Goal: Information Seeking & Learning: Learn about a topic

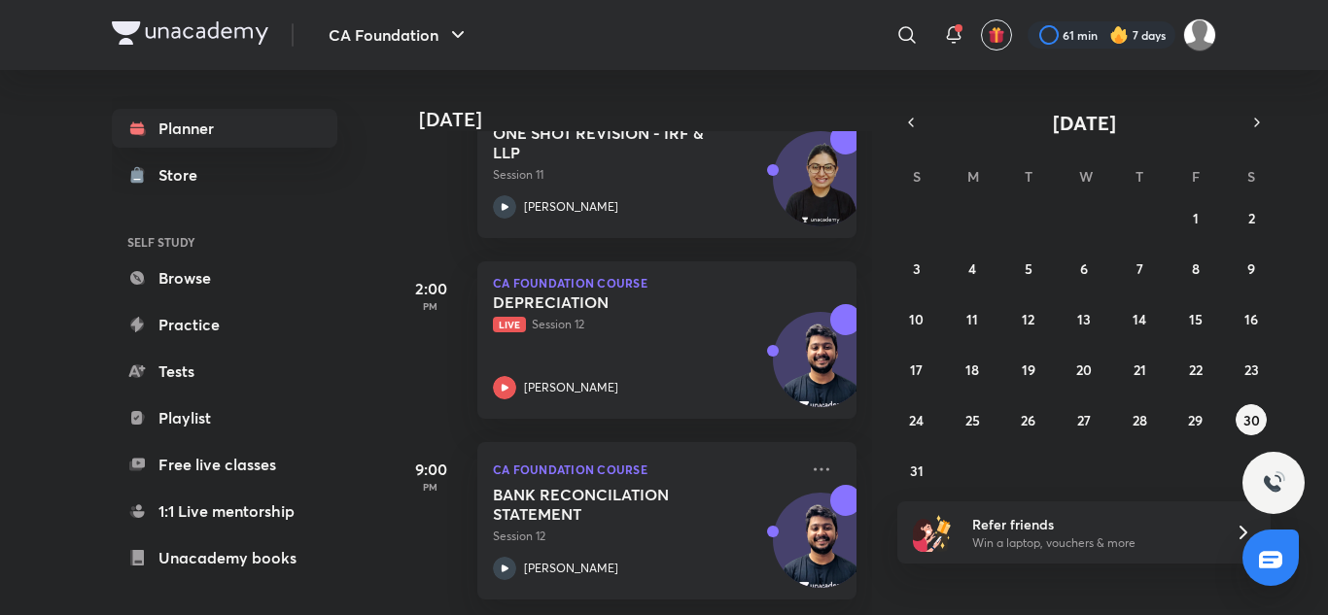
scroll to position [541, 0]
click at [1207, 425] on button "29" at bounding box center [1195, 419] width 31 height 31
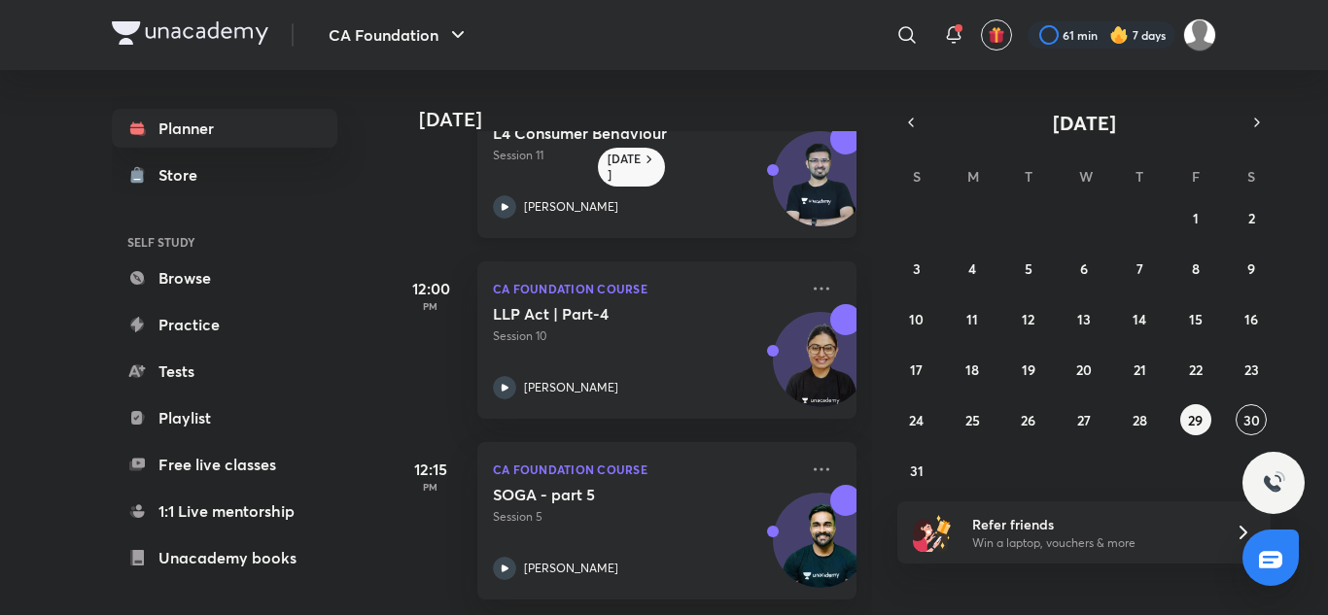
scroll to position [270, 0]
click at [510, 557] on icon at bounding box center [504, 568] width 23 height 23
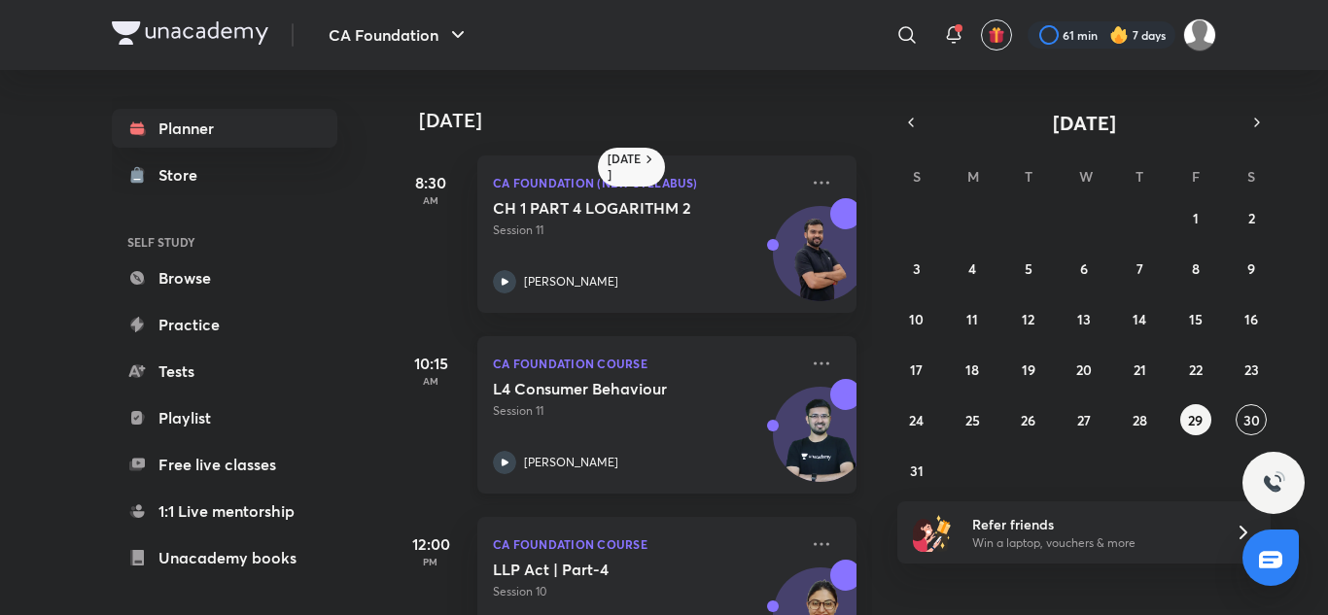
scroll to position [97, 0]
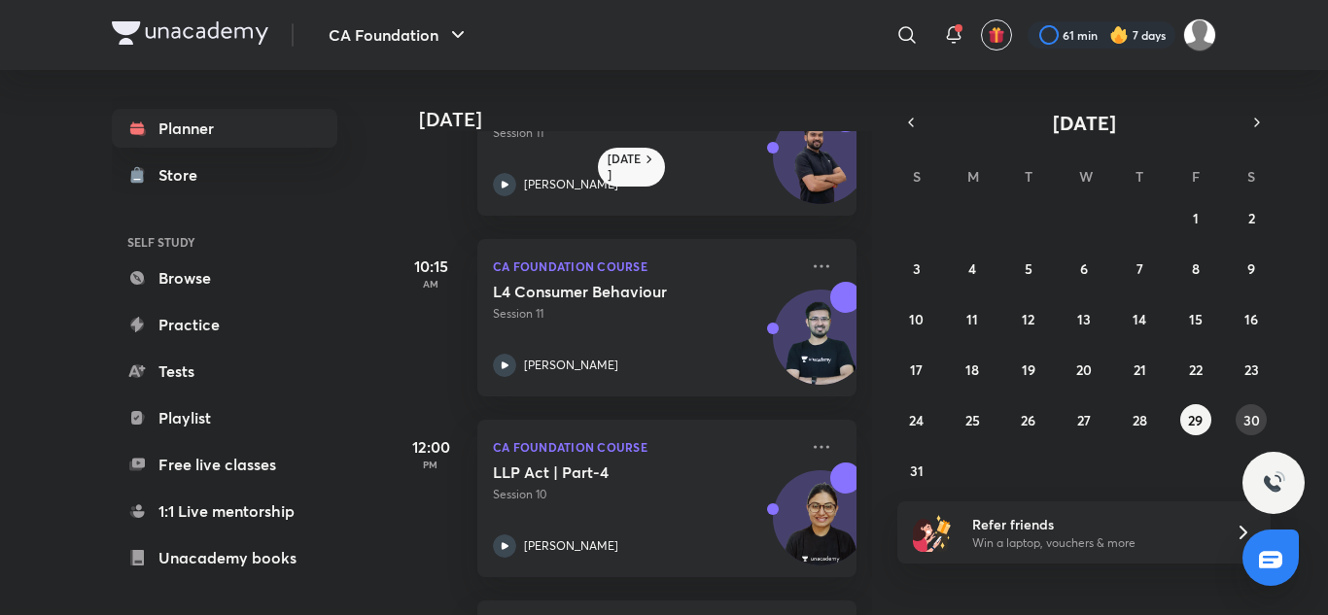
click at [1243, 422] on abbr "30" at bounding box center [1251, 420] width 17 height 18
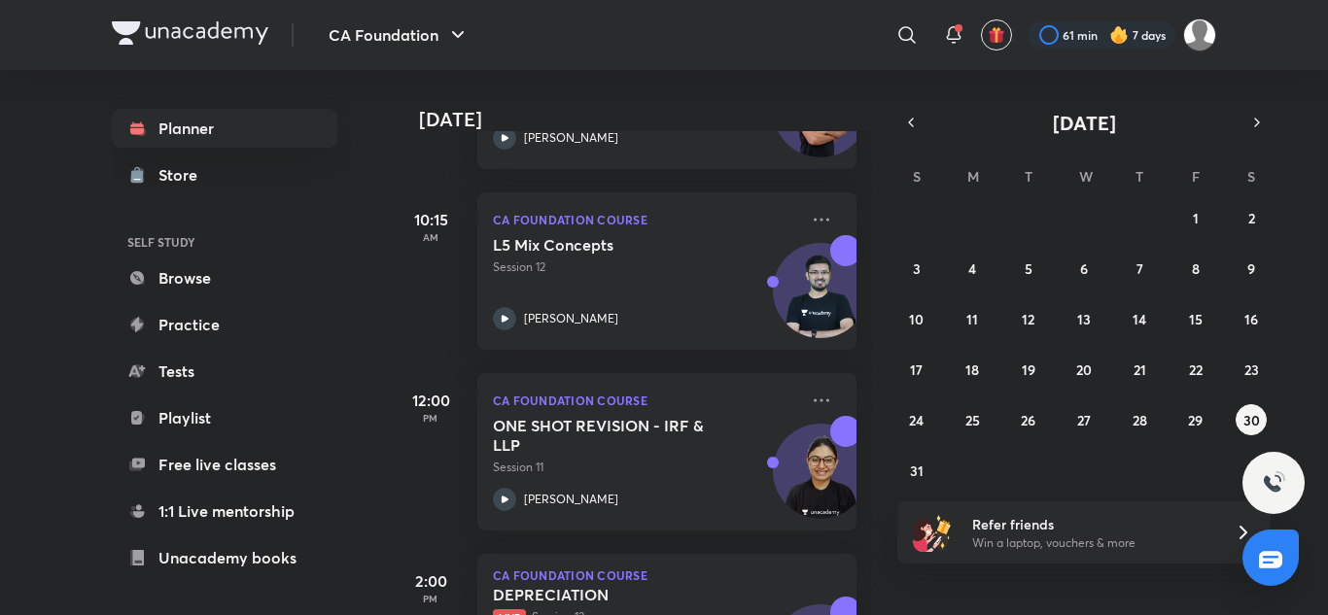
scroll to position [292, 0]
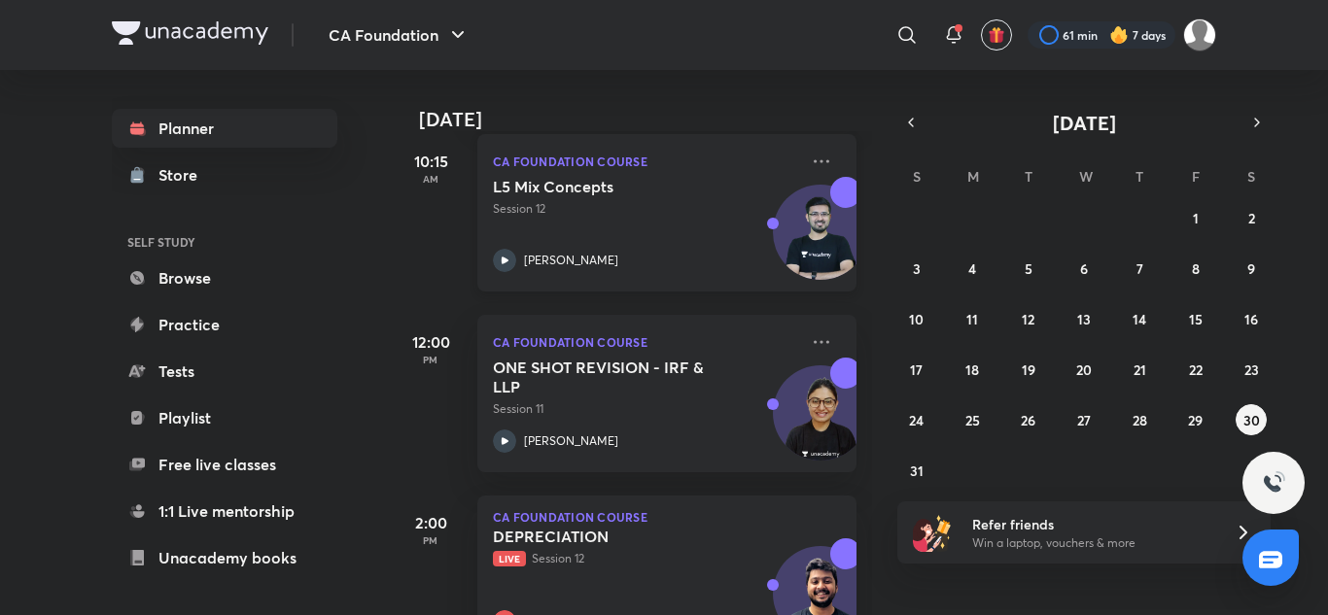
click at [505, 252] on icon at bounding box center [504, 260] width 23 height 23
